Goal: Transaction & Acquisition: Purchase product/service

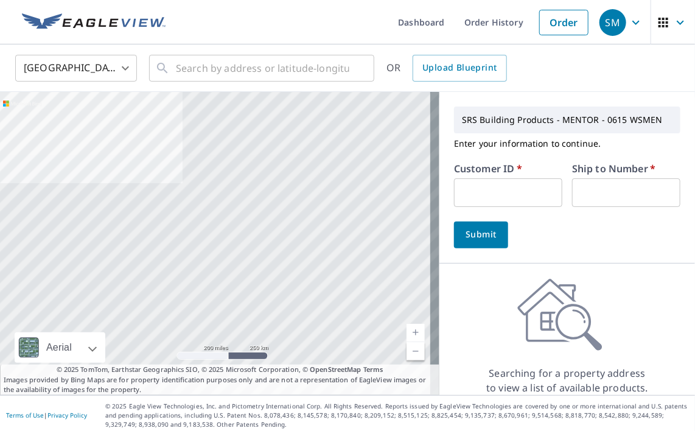
click at [485, 192] on input "text" at bounding box center [508, 192] width 108 height 29
type input "C00006001"
type input "1"
drag, startPoint x: 517, startPoint y: 194, endPoint x: 428, endPoint y: 194, distance: 89.5
click at [428, 194] on div "Aerial Road A standard road map Aerial A detailed look from above Labels Labels…" at bounding box center [347, 243] width 695 height 303
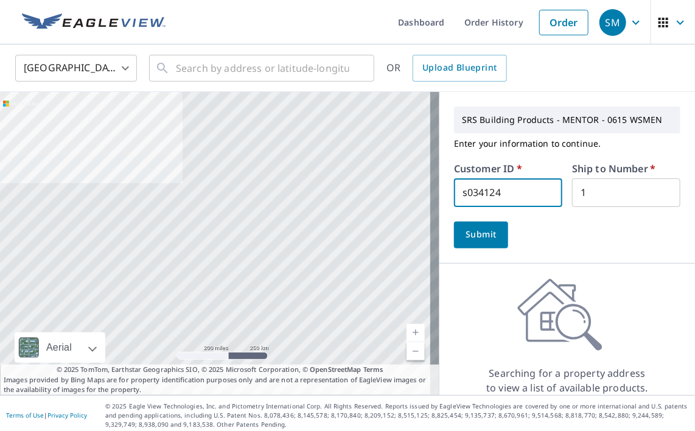
type input "s034124"
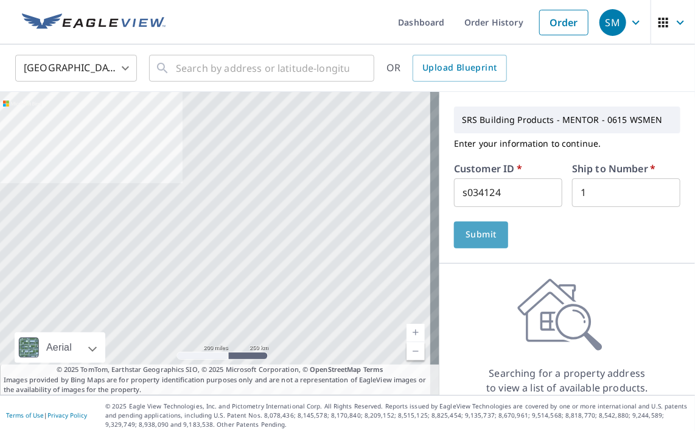
click at [471, 232] on span "Submit" at bounding box center [481, 234] width 35 height 15
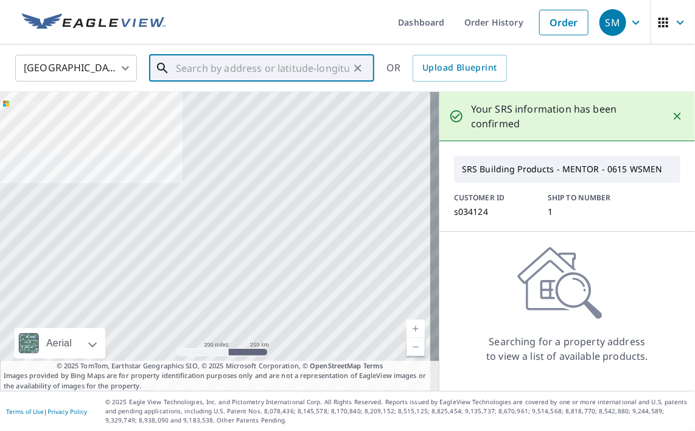
click at [254, 69] on input "text" at bounding box center [262, 68] width 173 height 34
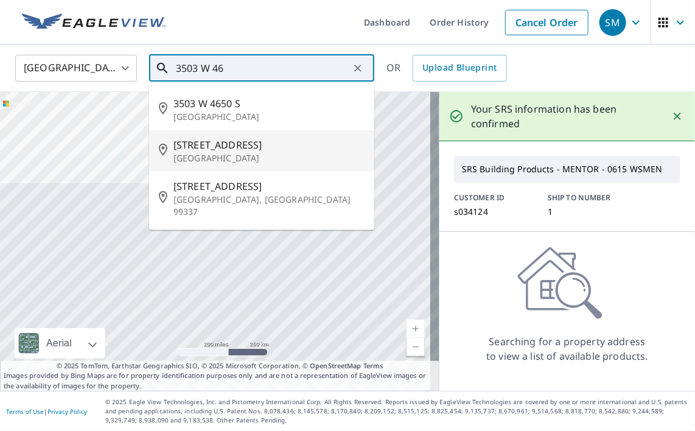
click at [239, 158] on p "[GEOGRAPHIC_DATA]" at bounding box center [268, 158] width 191 height 12
type input "[STREET_ADDRESS]"
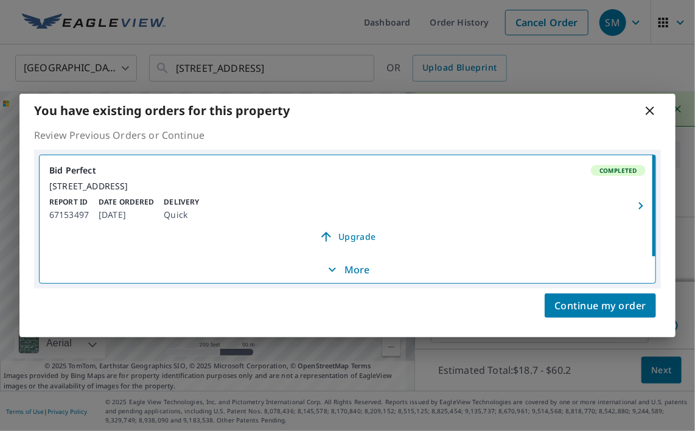
click at [352, 277] on p "More" at bounding box center [347, 269] width 45 height 15
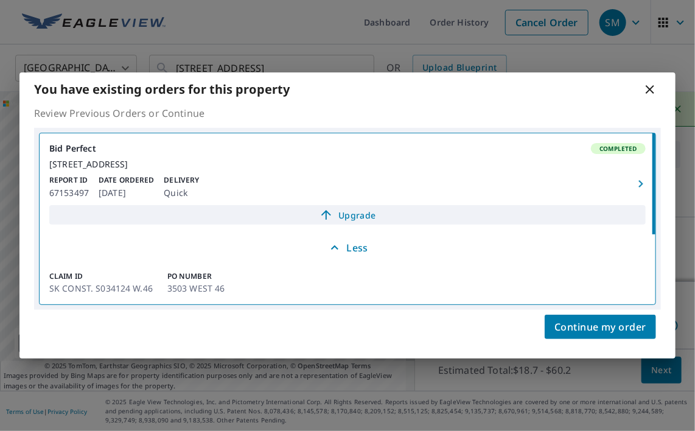
click at [339, 220] on span "Upgrade" at bounding box center [348, 215] width 582 height 15
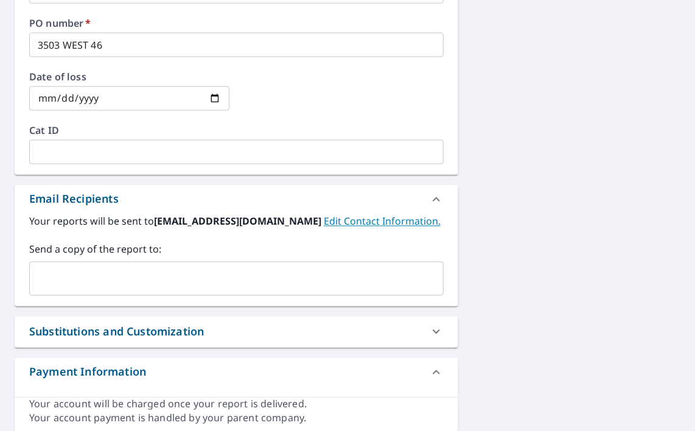
scroll to position [730, 0]
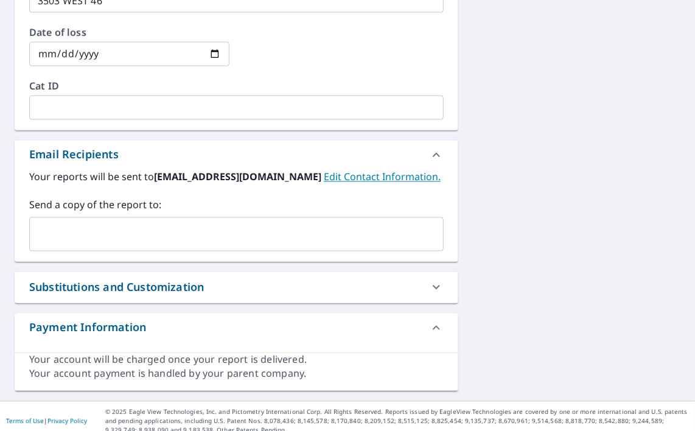
click at [170, 233] on input "text" at bounding box center [227, 234] width 385 height 23
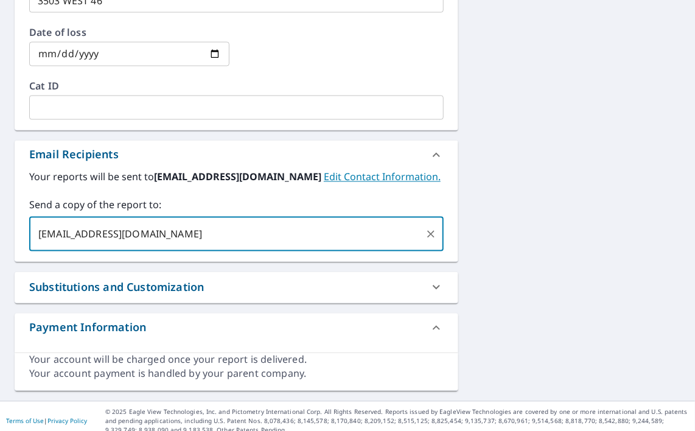
type input "[EMAIL_ADDRESS][DOMAIN_NAME]"
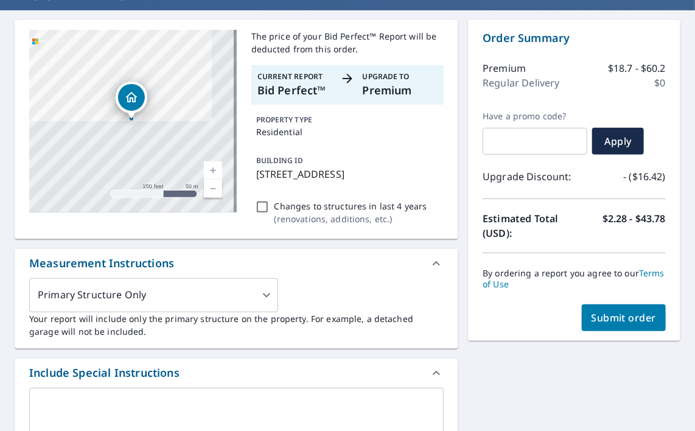
scroll to position [0, 0]
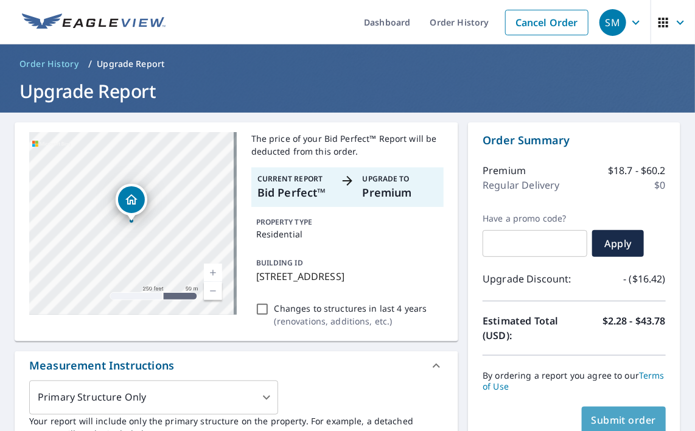
click at [621, 413] on span "Submit order" at bounding box center [624, 419] width 65 height 13
checkbox input "true"
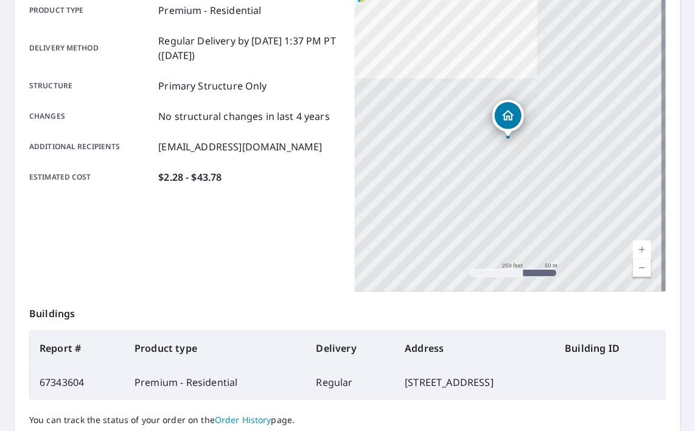
scroll to position [294, 0]
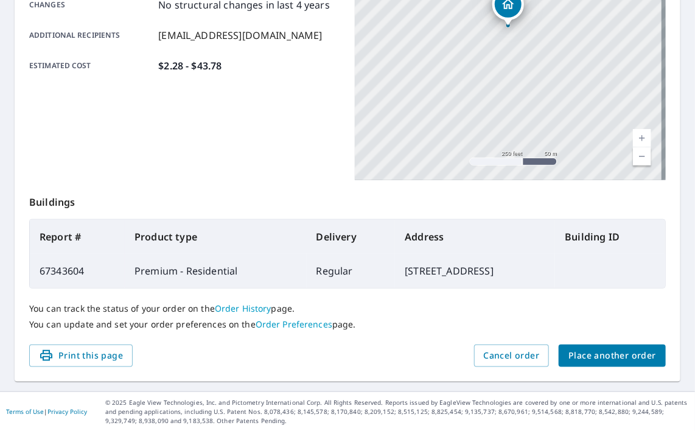
click at [604, 358] on span "Place another order" at bounding box center [613, 355] width 88 height 15
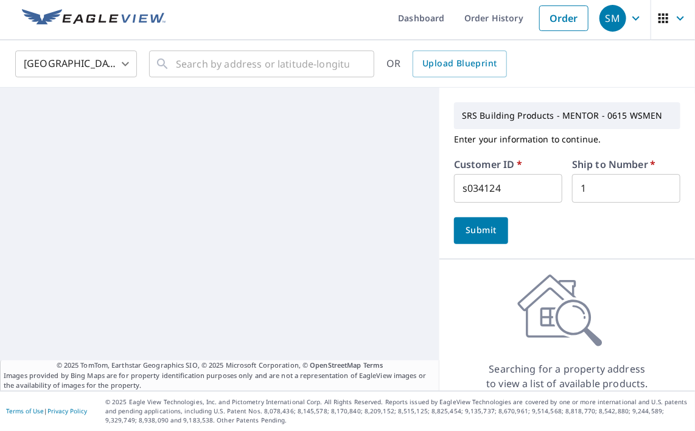
scroll to position [4, 0]
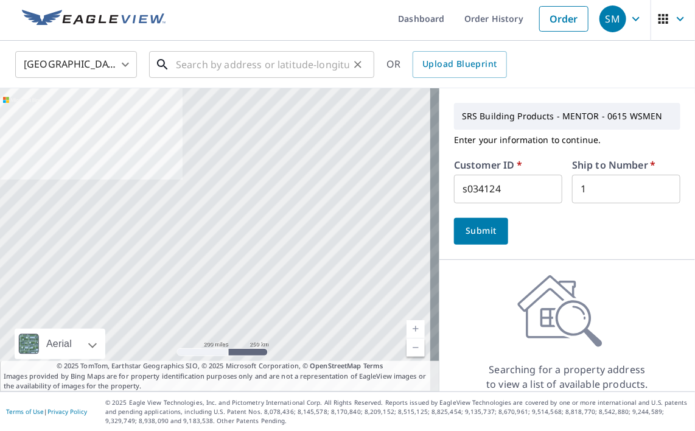
click at [205, 67] on input "text" at bounding box center [262, 64] width 173 height 34
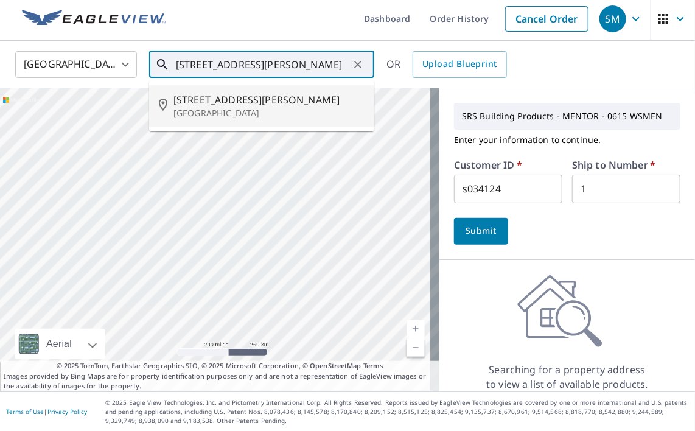
click at [236, 113] on p "[GEOGRAPHIC_DATA]" at bounding box center [268, 113] width 191 height 12
type input "[STREET_ADDRESS][PERSON_NAME]"
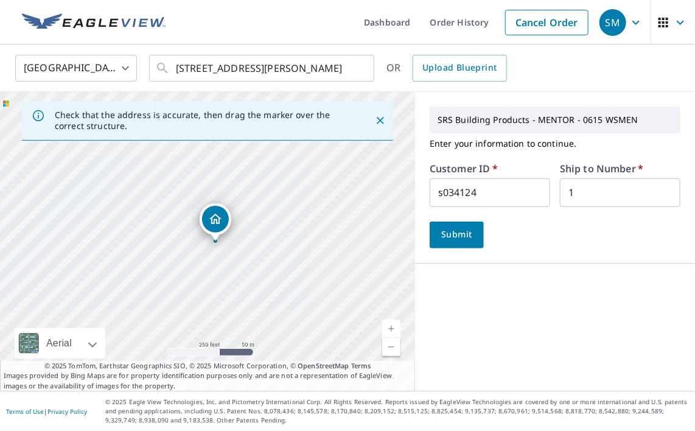
scroll to position [0, 0]
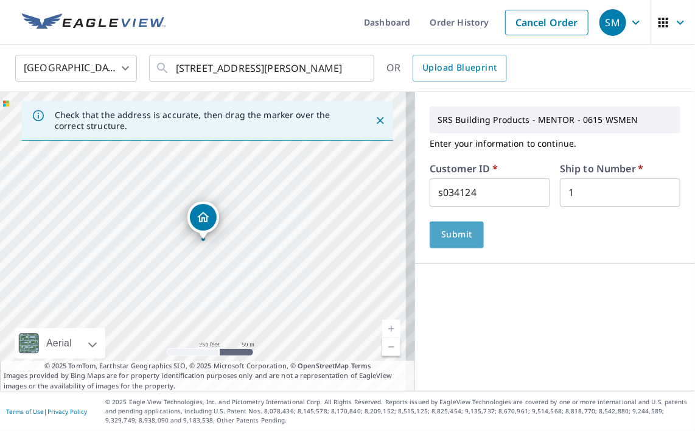
click at [447, 235] on span "Submit" at bounding box center [456, 234] width 35 height 15
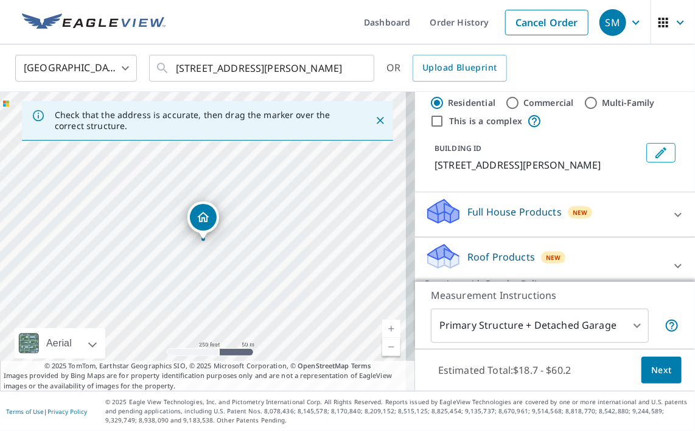
scroll to position [183, 0]
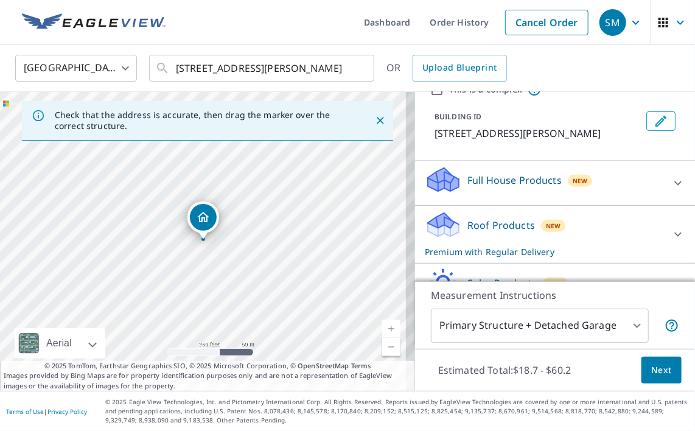
click at [514, 223] on p "Roof Products" at bounding box center [501, 225] width 68 height 15
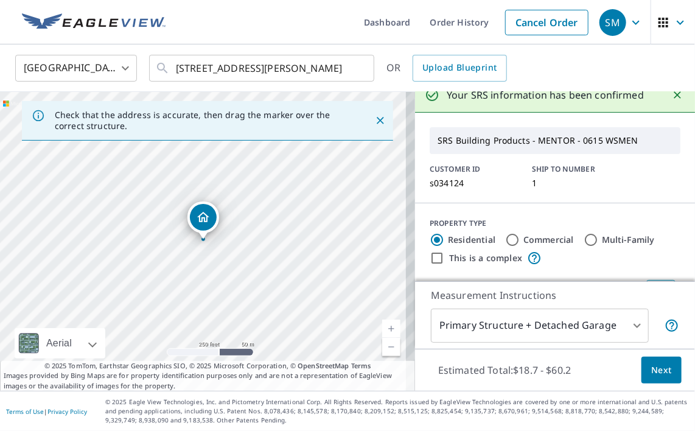
scroll to position [0, 0]
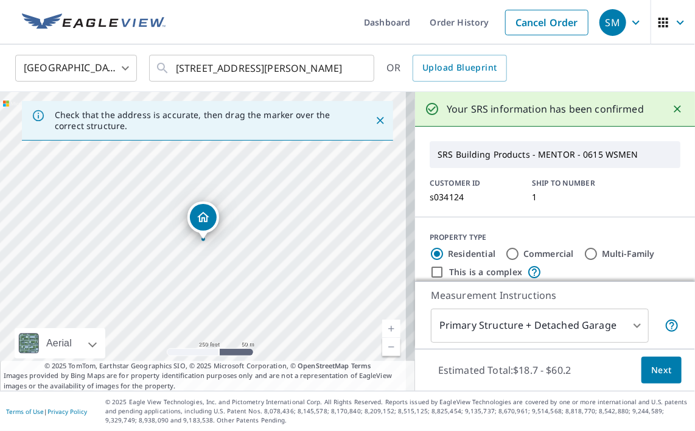
click at [655, 377] on button "Next" at bounding box center [662, 370] width 40 height 27
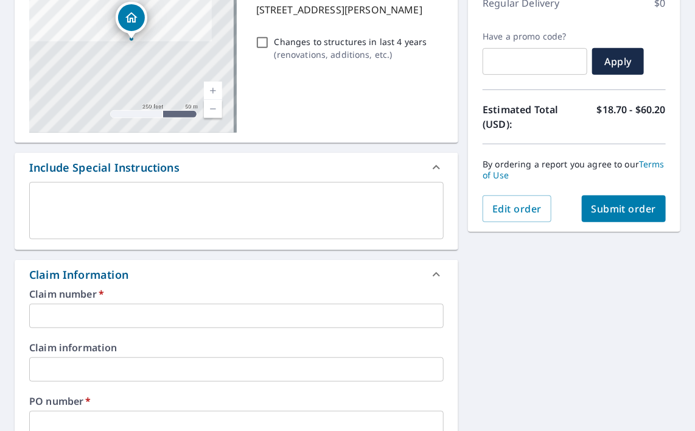
scroll to position [183, 0]
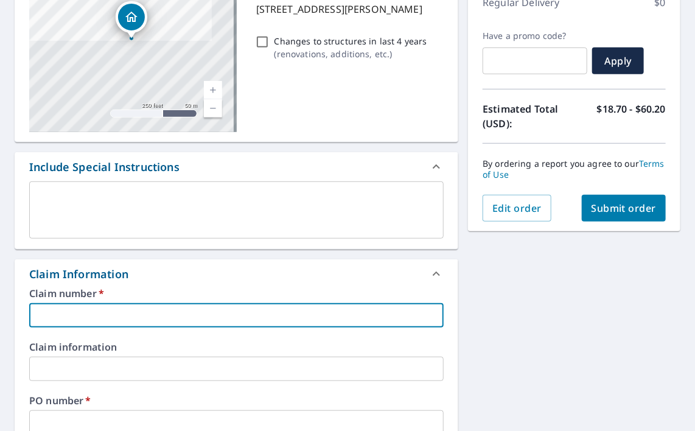
click at [214, 312] on input "text" at bounding box center [236, 315] width 415 height 24
type input "1"
checkbox input "true"
type input "1"
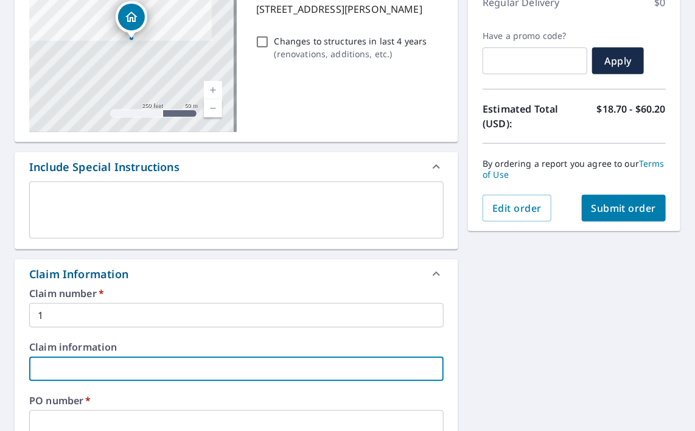
scroll to position [186, 0]
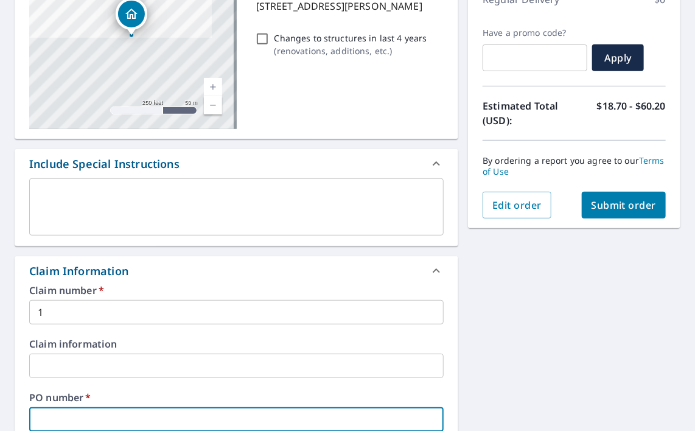
type input "J"
checkbox input "true"
type input "[PERSON_NAME]"
checkbox input "true"
type input "J"
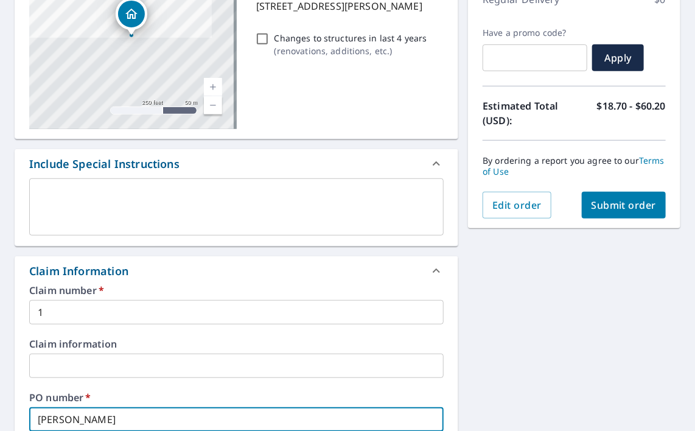
checkbox input "true"
type input "J"
checkbox input "true"
type input "[PERSON_NAME]"
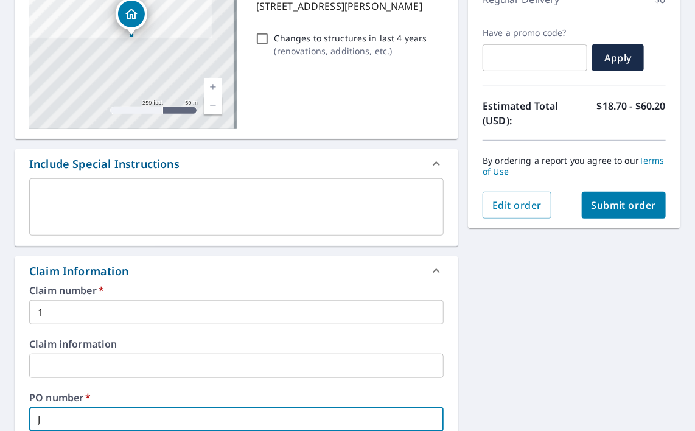
checkbox input "true"
type input "Jac"
checkbox input "true"
type input "Jaco"
checkbox input "true"
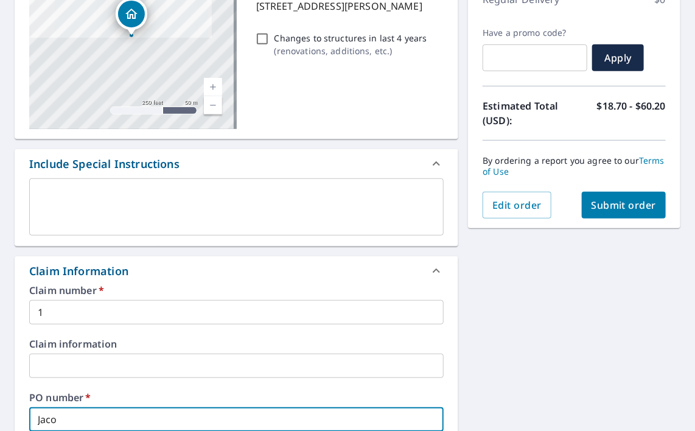
type input "[PERSON_NAME]"
checkbox input "true"
type input "[PERSON_NAME]"
checkbox input "true"
type input "[PERSON_NAME]"
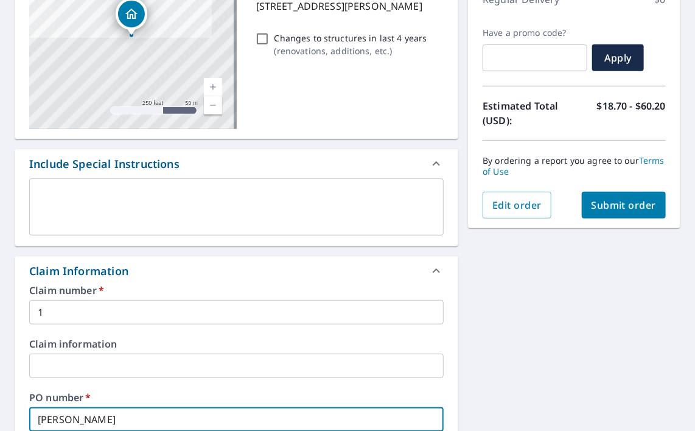
checkbox input "true"
type input "[PERSON_NAME] T"
checkbox input "true"
type input "[PERSON_NAME]"
checkbox input "true"
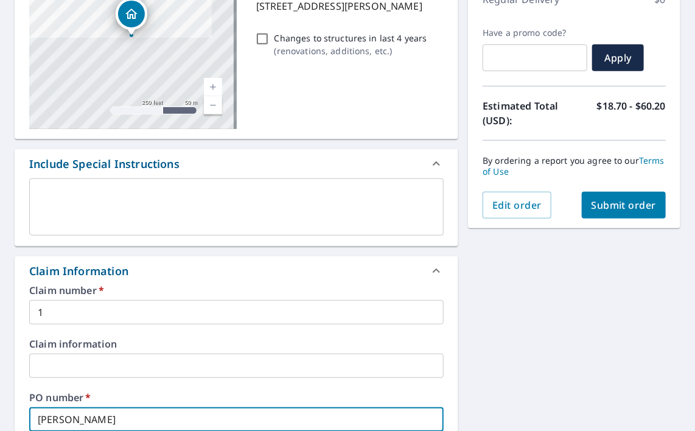
type input "[PERSON_NAME] R"
checkbox input "true"
type input "[PERSON_NAME]"
checkbox input "true"
type input "[PERSON_NAME] [PERSON_NAME]"
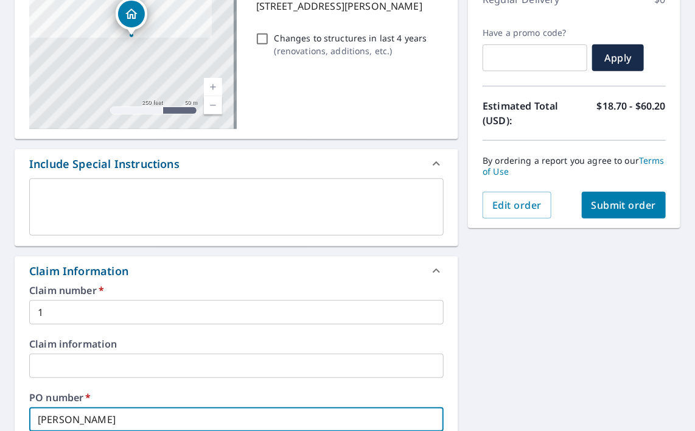
checkbox input "true"
type input "[PERSON_NAME][GEOGRAPHIC_DATA]"
checkbox input "true"
type input "[PERSON_NAME][GEOGRAPHIC_DATA]"
checkbox input "true"
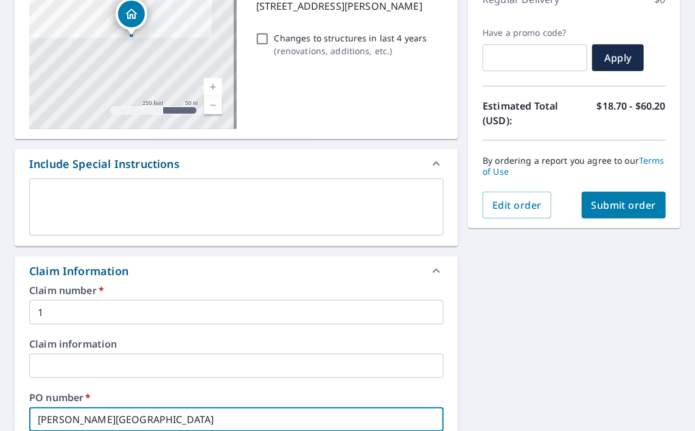
type input "[PERSON_NAME][GEOGRAPHIC_DATA]"
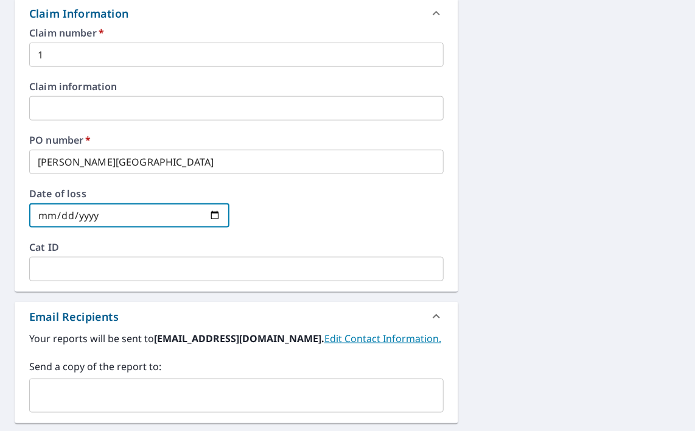
click at [108, 391] on input "text" at bounding box center [227, 395] width 385 height 23
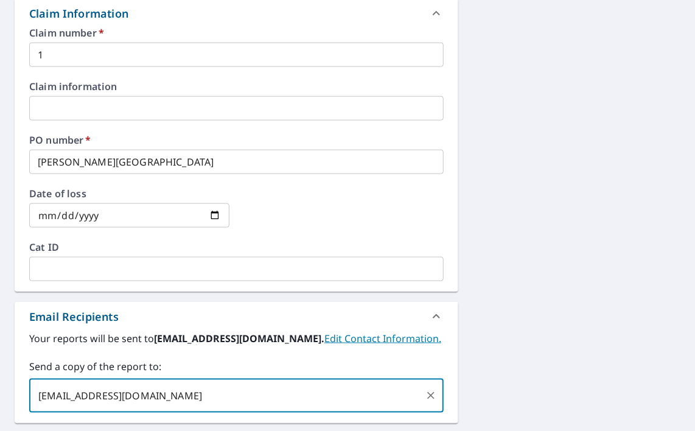
type input "[EMAIL_ADDRESS][DOMAIN_NAME]"
checkbox input "true"
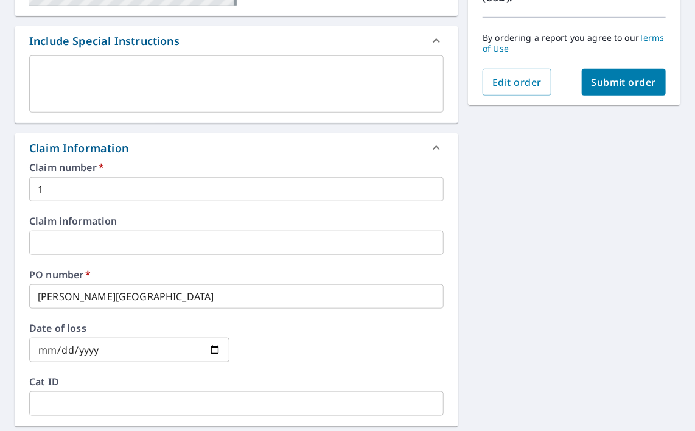
scroll to position [309, 0]
click at [203, 293] on input "[PERSON_NAME][GEOGRAPHIC_DATA]" at bounding box center [236, 296] width 415 height 24
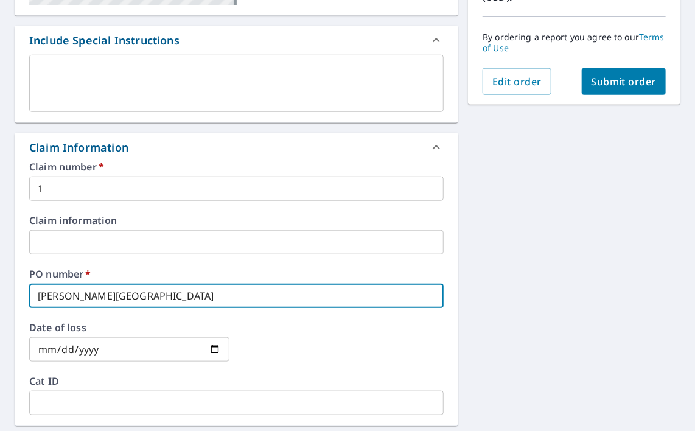
type input "[PERSON_NAME] Road Y"
checkbox input "true"
type input "[PERSON_NAME] Road Yo"
checkbox input "true"
type input "[PERSON_NAME] Road You"
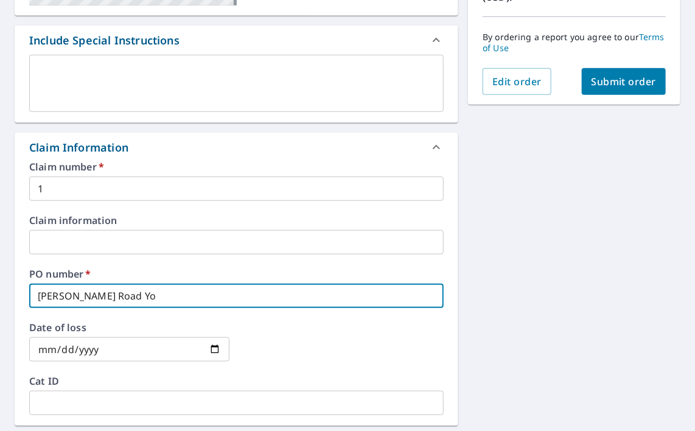
checkbox input "true"
type input "[PERSON_NAME] Road Youn"
checkbox input "true"
type input "[PERSON_NAME] Road [PERSON_NAME]"
checkbox input "true"
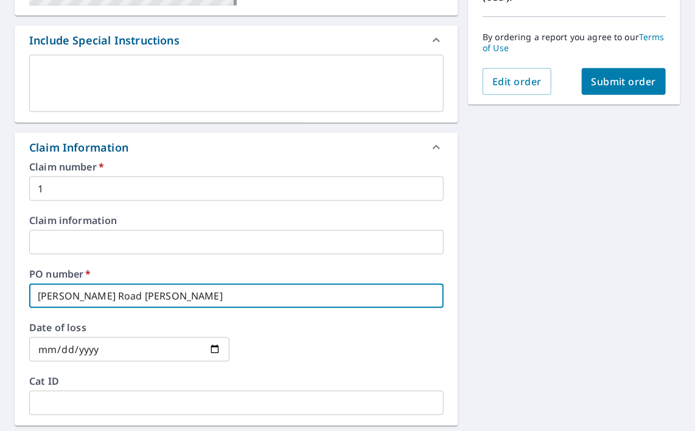
type input "[PERSON_NAME] Road [PERSON_NAME]"
checkbox input "true"
type input "[PERSON_NAME] Road Youngst"
checkbox input "true"
type input "[PERSON_NAME] Road Youngsto"
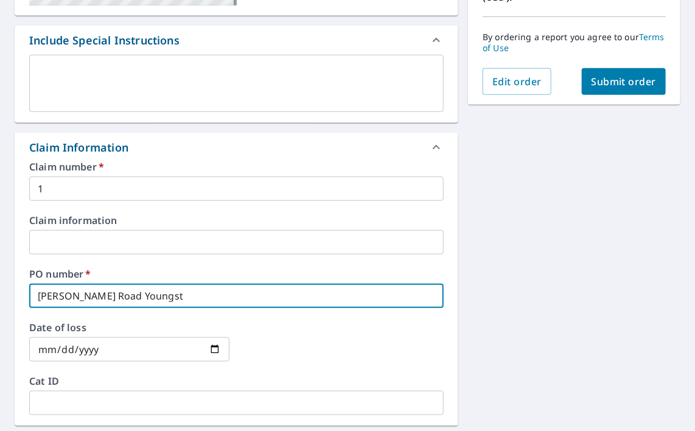
checkbox input "true"
type input "[PERSON_NAME] Road Youngstow"
checkbox input "true"
type input "[PERSON_NAME] Road [GEOGRAPHIC_DATA]"
checkbox input "true"
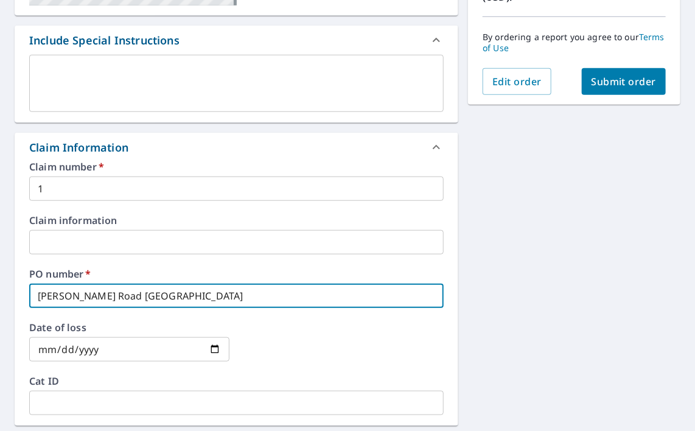
type input "[PERSON_NAME] Road [GEOGRAPHIC_DATA]"
checkbox input "true"
type input "[PERSON_NAME] Road [GEOGRAPHIC_DATA]"
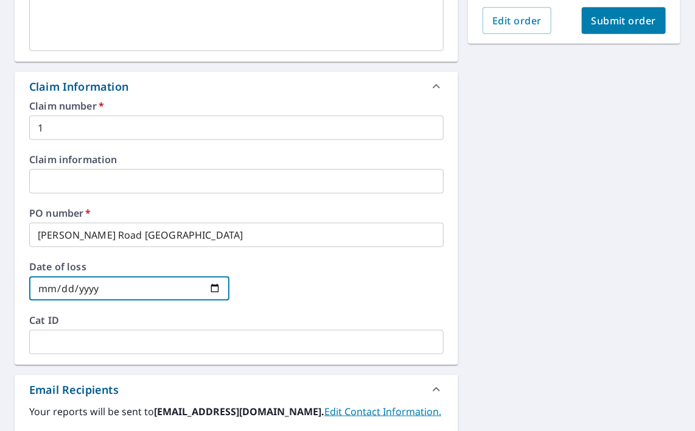
scroll to position [187, 0]
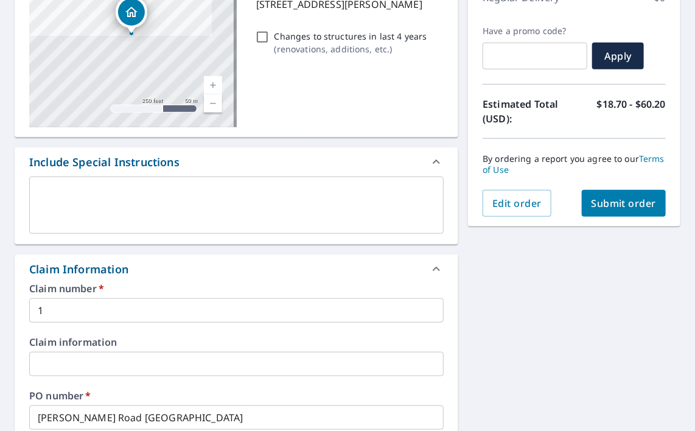
click at [602, 209] on span "Submit order" at bounding box center [624, 203] width 65 height 13
checkbox input "true"
